Goal: Task Accomplishment & Management: Use online tool/utility

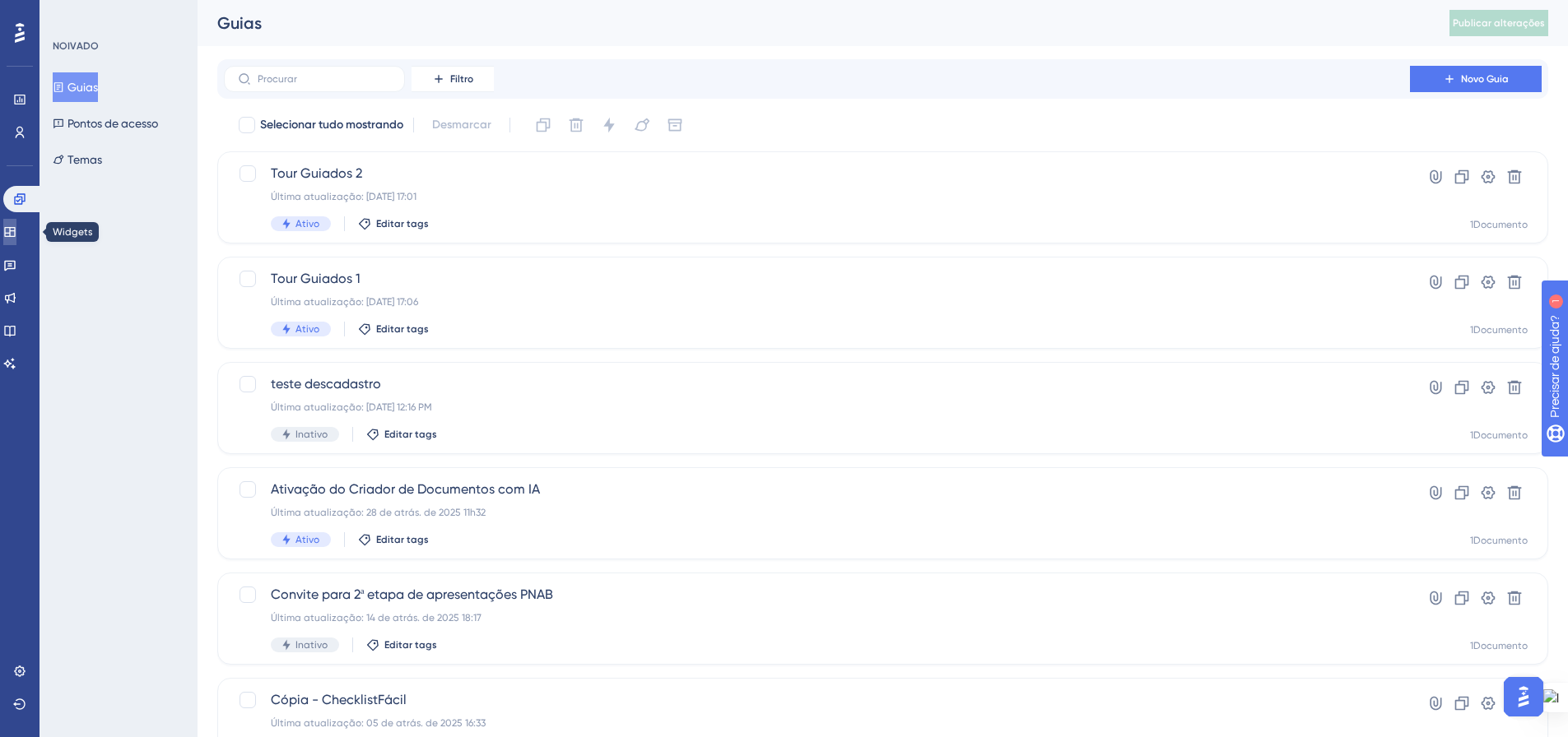
click at [17, 227] on icon at bounding box center [10, 232] width 13 height 13
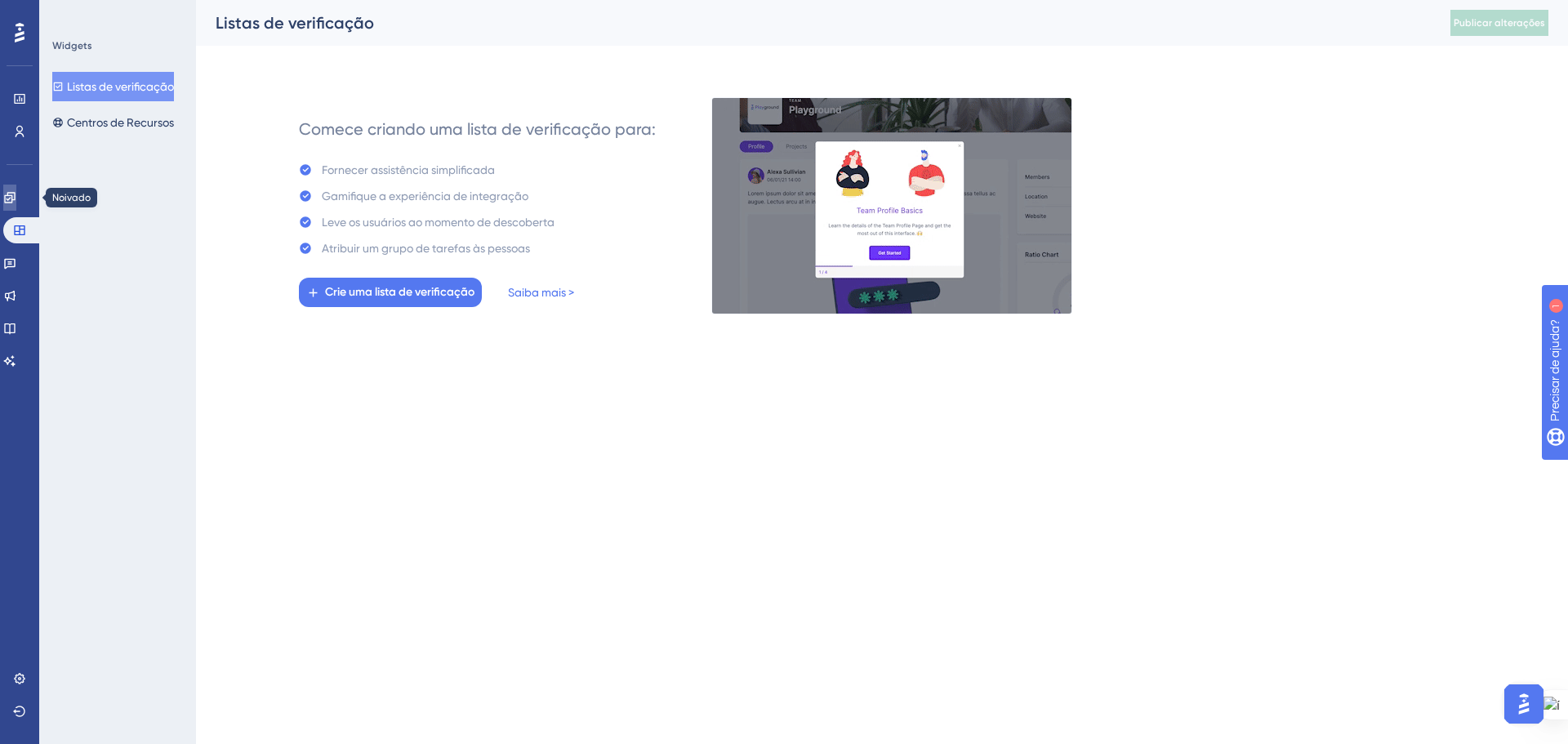
click at [17, 185] on link at bounding box center [10, 198] width 13 height 26
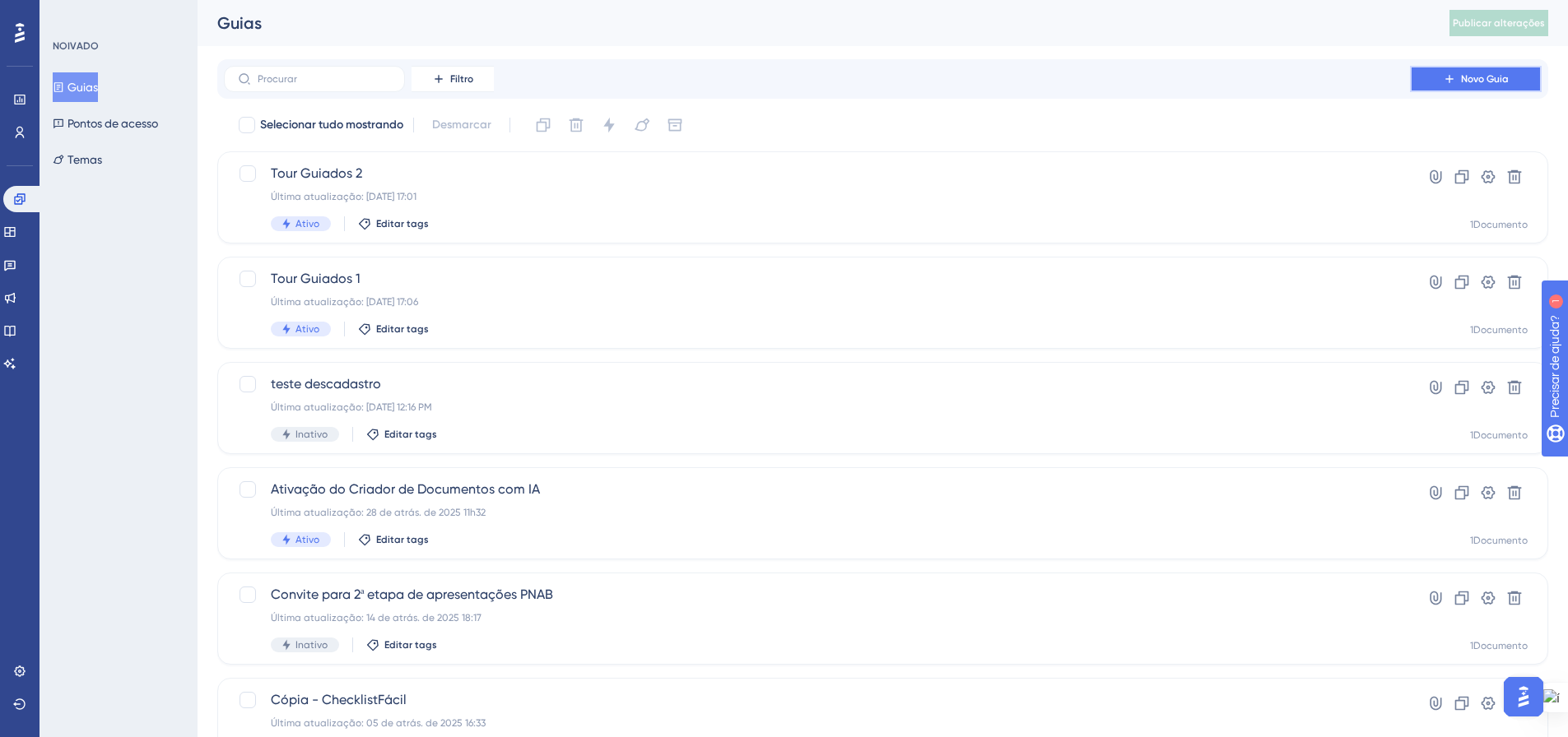
click at [1461, 87] on button "Novo Guia" at bounding box center [1476, 79] width 132 height 27
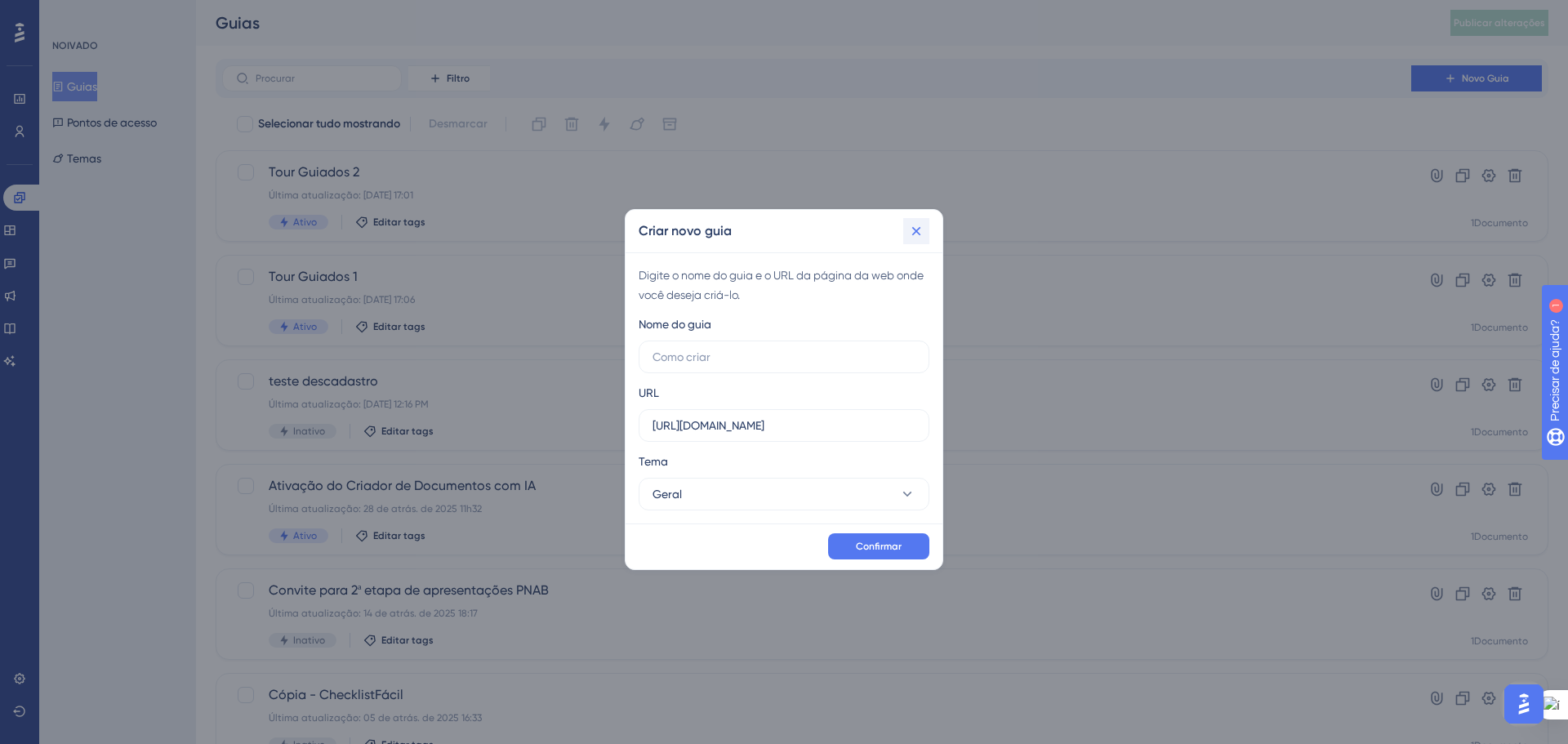
click at [918, 232] on icon at bounding box center [917, 231] width 17 height 17
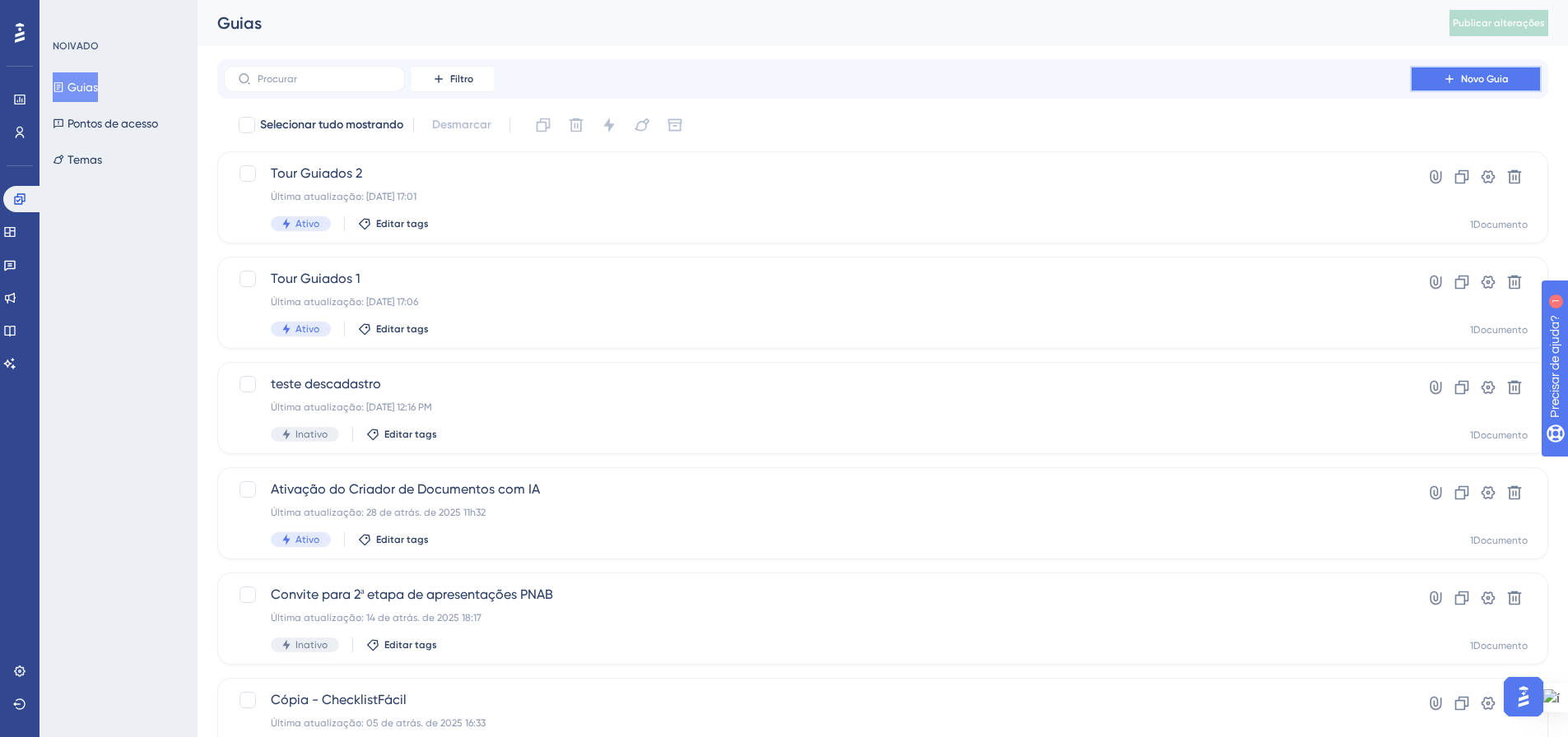
drag, startPoint x: 1441, startPoint y: 86, endPoint x: 1425, endPoint y: 99, distance: 20.6
click at [1441, 85] on button "Novo Guia" at bounding box center [1476, 79] width 132 height 27
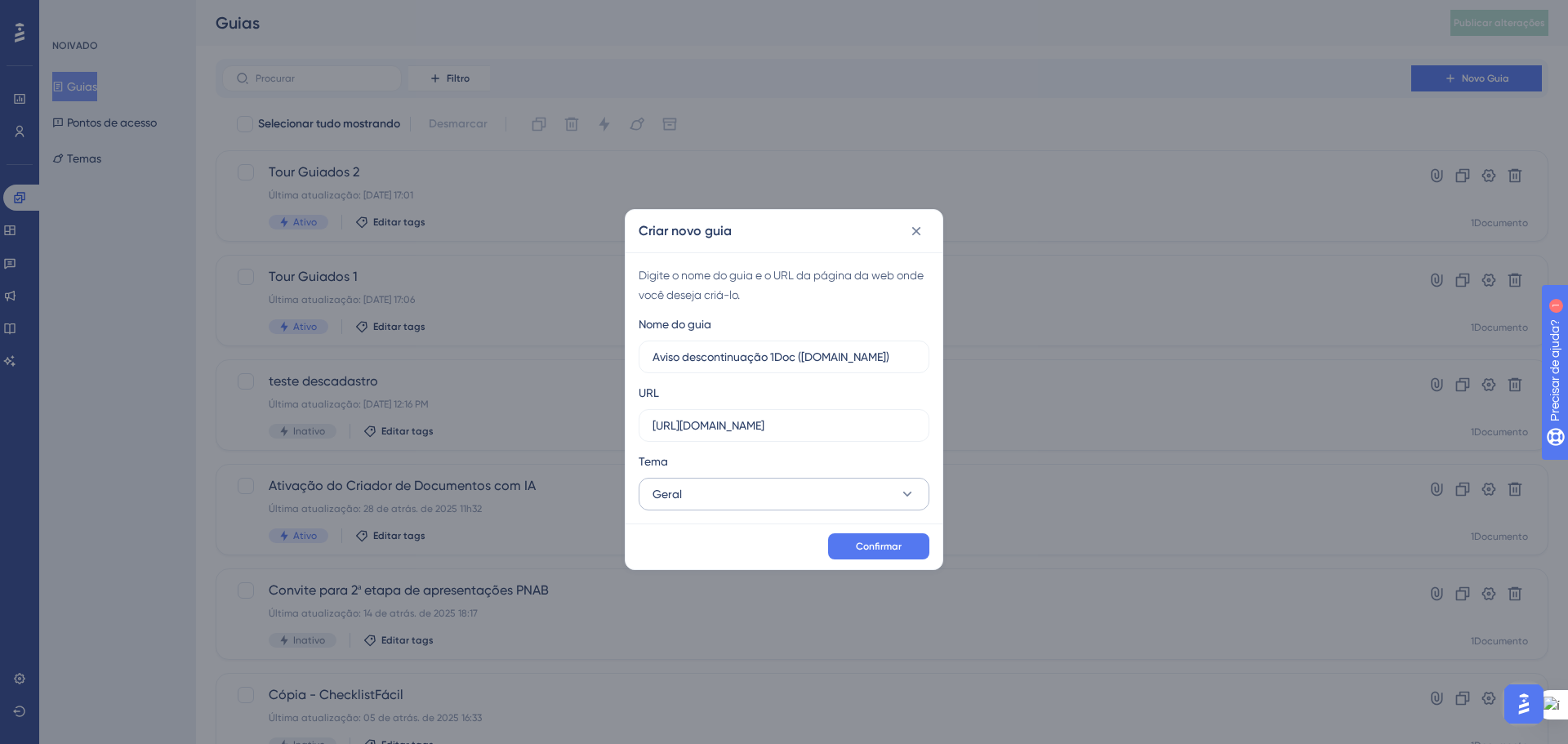
type input "Aviso descontinuação 1Doc (Gov.br)"
click at [910, 494] on icon at bounding box center [908, 494] width 17 height 17
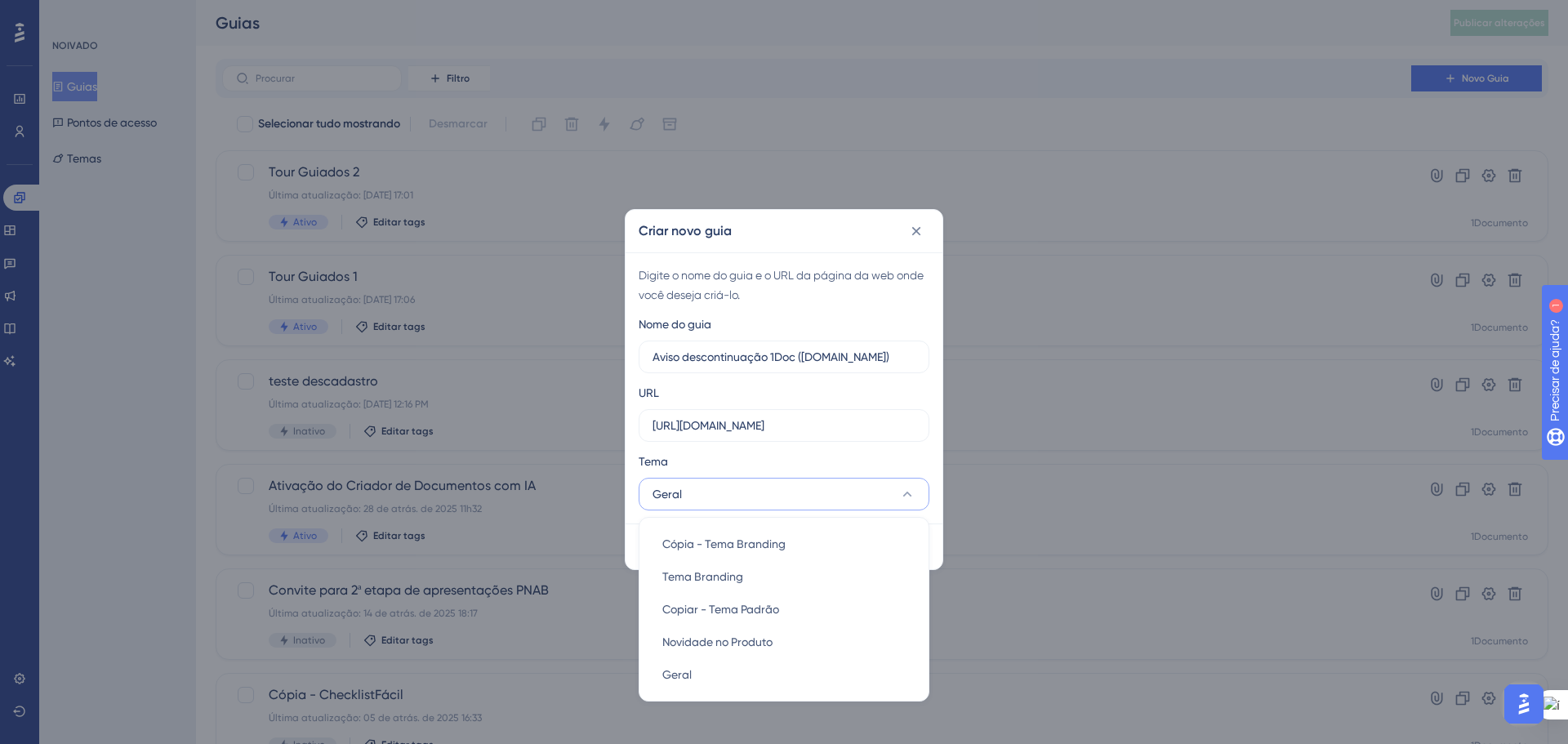
click at [913, 455] on div "Tema" at bounding box center [784, 465] width 291 height 26
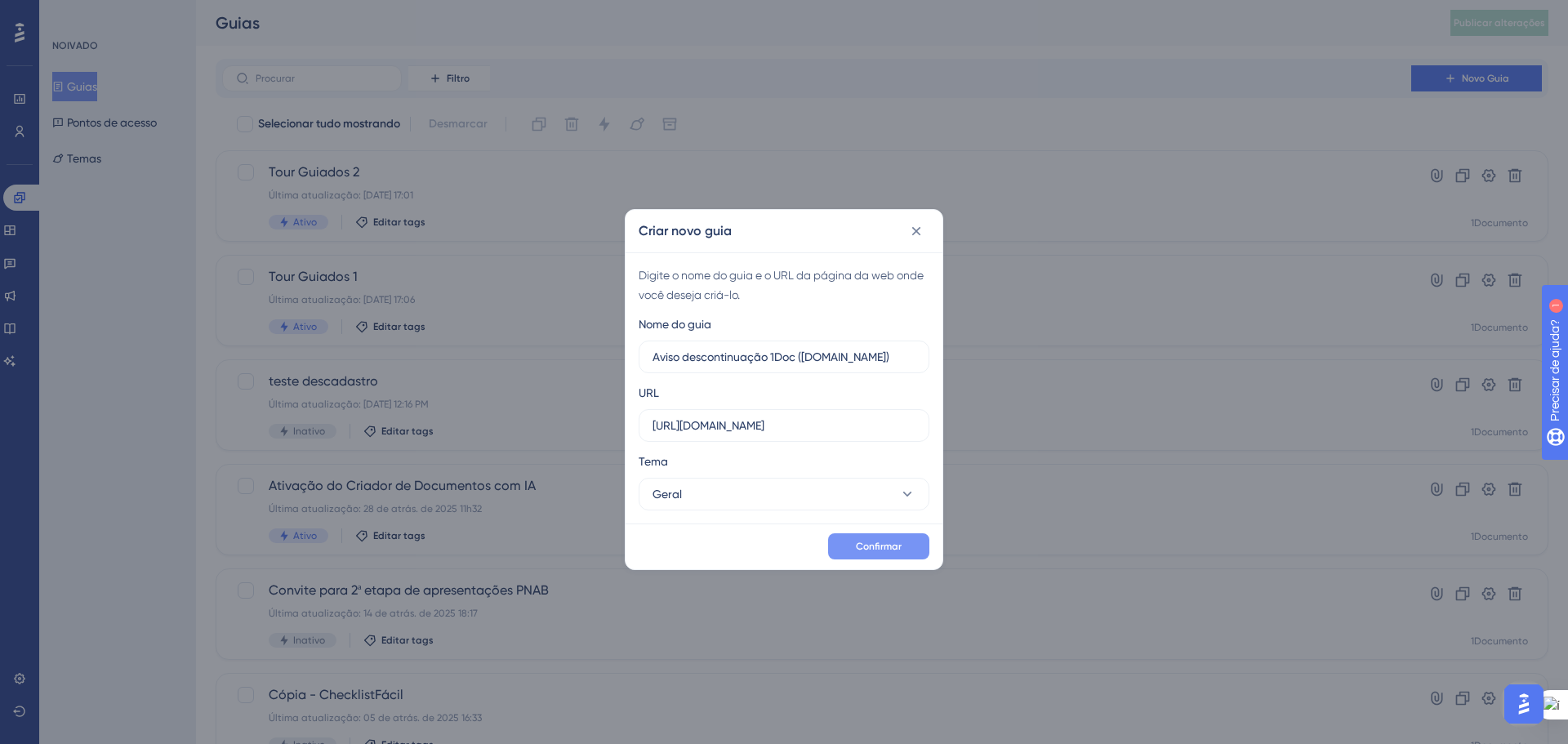
click at [885, 547] on font "Confirmar" at bounding box center [878, 546] width 45 height 12
